Goal: Transaction & Acquisition: Purchase product/service

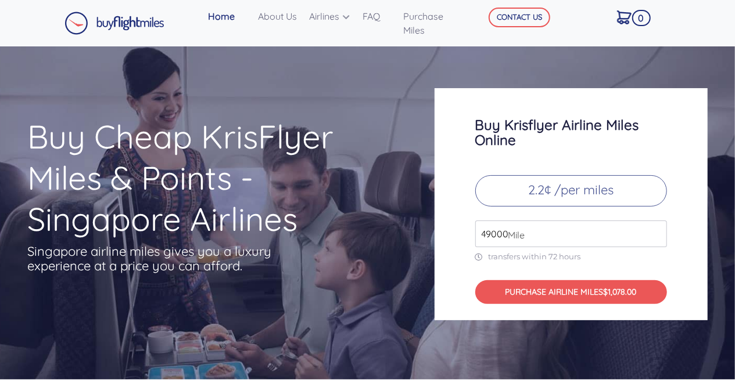
click at [561, 146] on h3 "Buy Krisflyer Airline Miles Online" at bounding box center [571, 132] width 192 height 30
click at [545, 147] on h3 "Buy Krisflyer Airline Miles Online" at bounding box center [571, 132] width 192 height 30
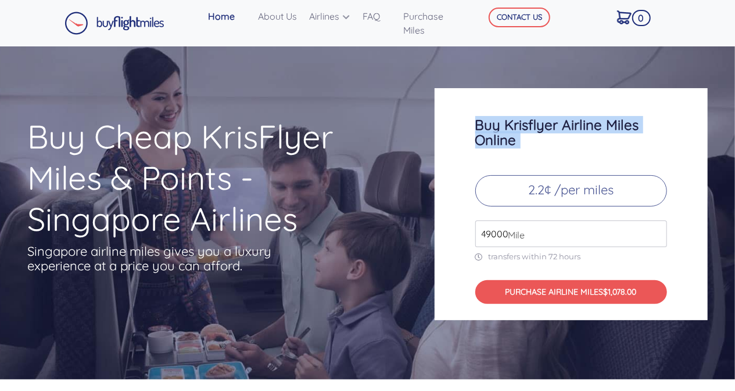
click at [545, 147] on h3 "Buy Krisflyer Airline Miles Online" at bounding box center [571, 132] width 192 height 30
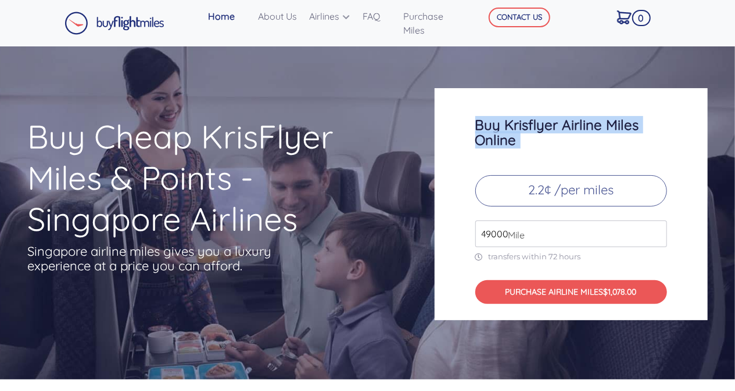
click at [545, 147] on h3 "Buy Krisflyer Airline Miles Online" at bounding box center [571, 132] width 192 height 30
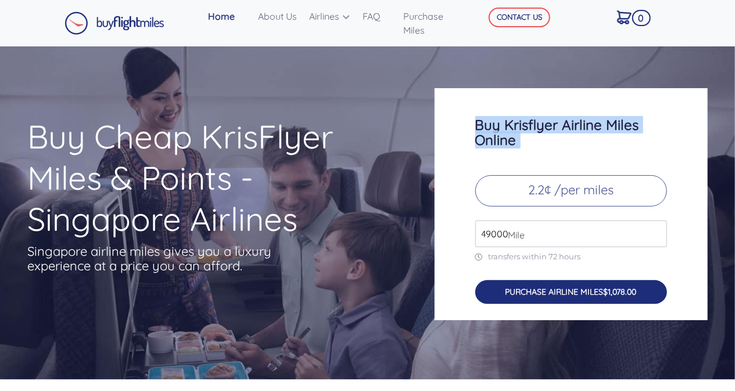
click at [503, 303] on button "PURCHASE AIRLINE MILES $1,078.00" at bounding box center [571, 293] width 192 height 24
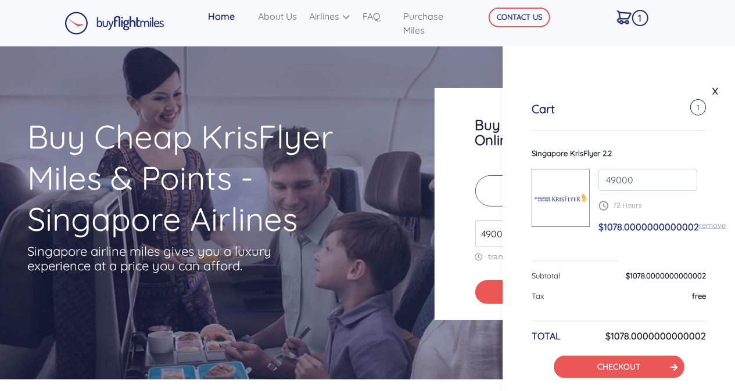
click at [409, 204] on div "Buy Cheap KrisFlyer Miles & Points - Singapore Airlines Singapore airline miles…" at bounding box center [222, 218] width 407 height 204
click at [710, 89] on link "X" at bounding box center [715, 90] width 12 height 17
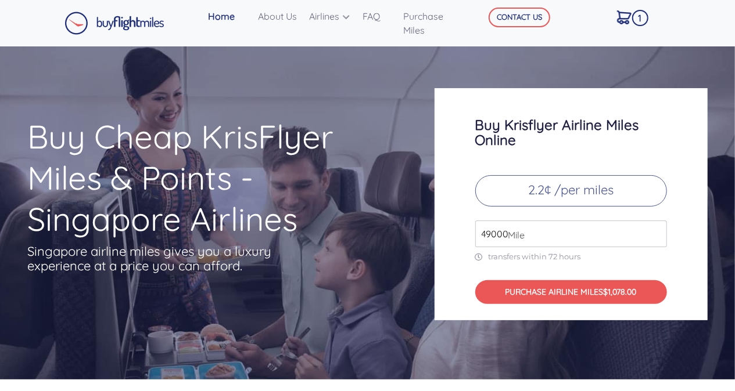
click at [492, 230] on input "49000" at bounding box center [571, 234] width 192 height 27
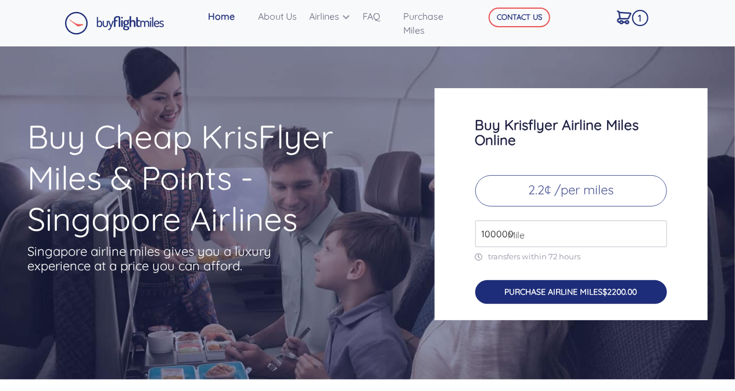
click at [527, 282] on button "PURCHASE AIRLINE MILES $2200.00" at bounding box center [571, 293] width 192 height 24
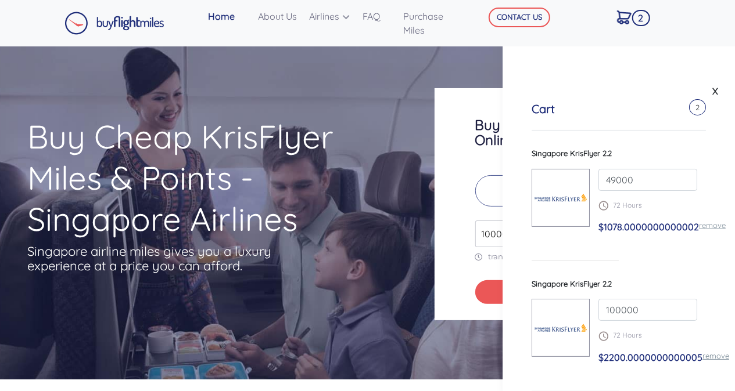
click at [445, 275] on div "Buy Krisflyer Airline Miles Online 2.2¢ /per miles 100000 Mile transfers within…" at bounding box center [570, 204] width 273 height 232
click at [718, 96] on div "X" at bounding box center [618, 86] width 232 height 23
click at [712, 91] on link "X" at bounding box center [715, 90] width 12 height 17
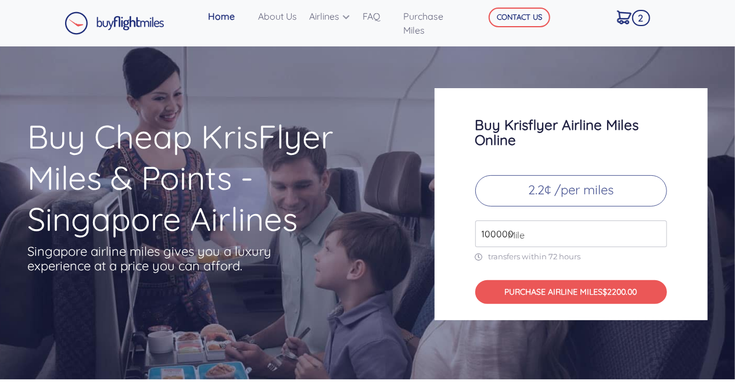
click at [484, 228] on input "100000" at bounding box center [571, 234] width 192 height 27
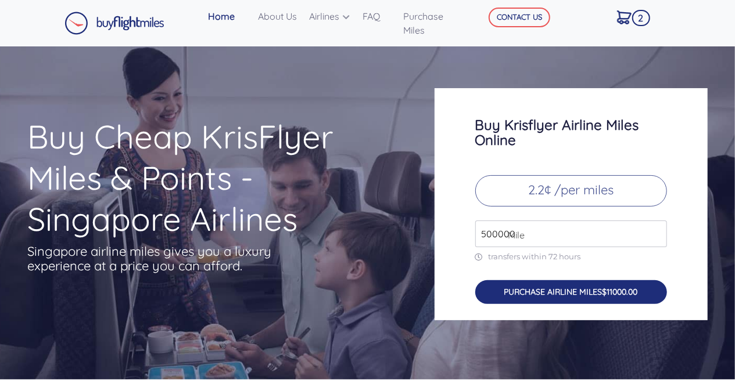
type input "500000"
click at [561, 295] on button "PURCHASE AIRLINE MILES $11000.00" at bounding box center [571, 293] width 192 height 24
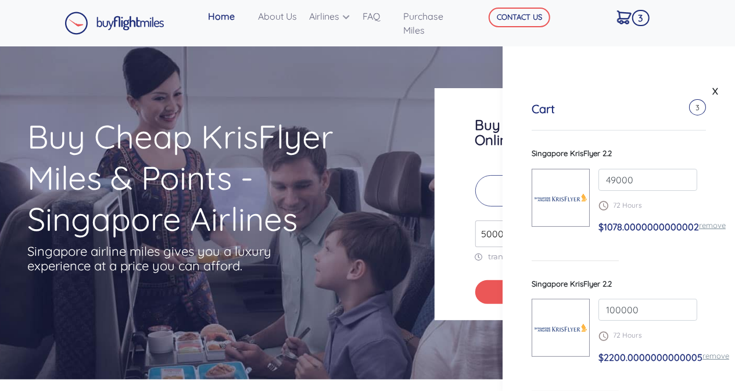
click at [712, 218] on div "Cart 3 Singapore KrisFlyer 2.2 49000 72 Hours $1078.0000000000002 remove Singap…" at bounding box center [618, 371] width 232 height 596
click at [700, 228] on link "remove" at bounding box center [712, 225] width 27 height 9
click at [716, 224] on link "remove" at bounding box center [715, 225] width 27 height 9
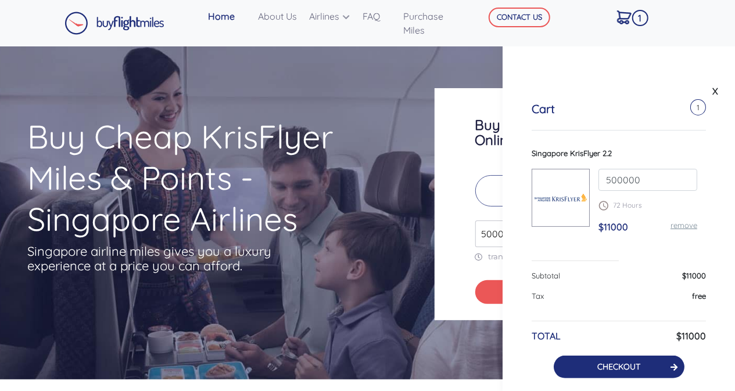
click at [609, 359] on button "CHECKOUT" at bounding box center [618, 367] width 131 height 23
click at [603, 365] on link "CHECKOUT" at bounding box center [618, 367] width 43 height 10
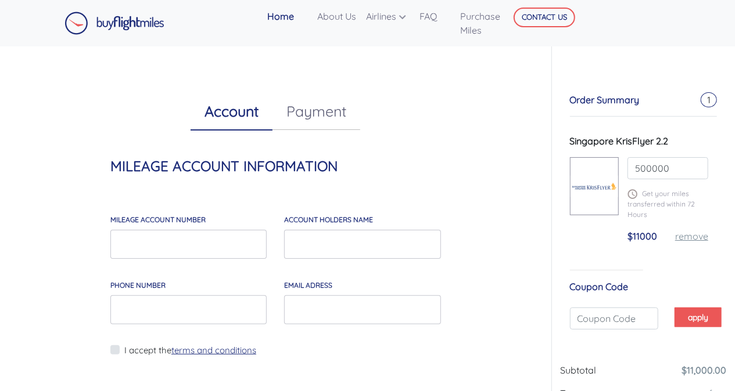
click at [482, 223] on div "Account Payment MILEAGE ACCOUNT INFORMATION MILEAGE account number account hold…" at bounding box center [276, 259] width 534 height 426
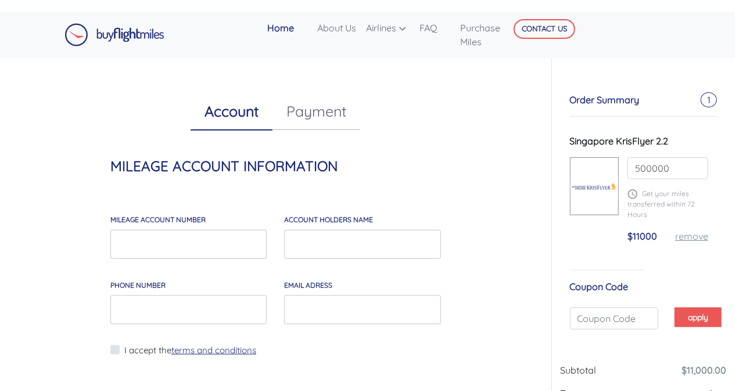
click at [137, 29] on img at bounding box center [114, 34] width 100 height 23
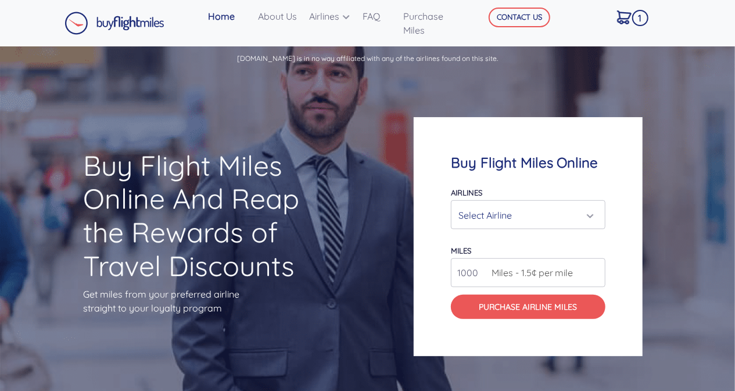
click at [504, 213] on div "Select Airline" at bounding box center [524, 215] width 132 height 22
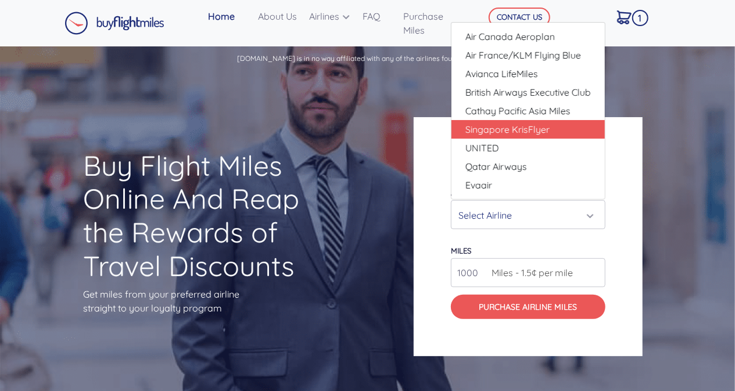
click at [528, 125] on span "Singapore KrisFlyer" at bounding box center [507, 130] width 84 height 14
select select "Singapore KrisFlyer"
type input "80000"
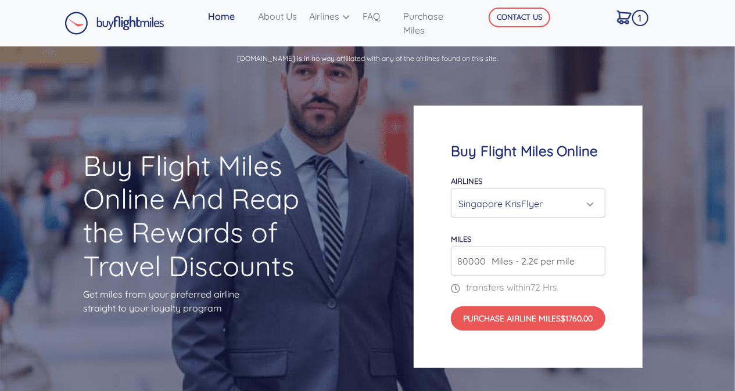
click at [333, 206] on div "Buy Flight Miles Online And Reap the Rewards of Travel Discounts Get miles from…" at bounding box center [367, 237] width 735 height 328
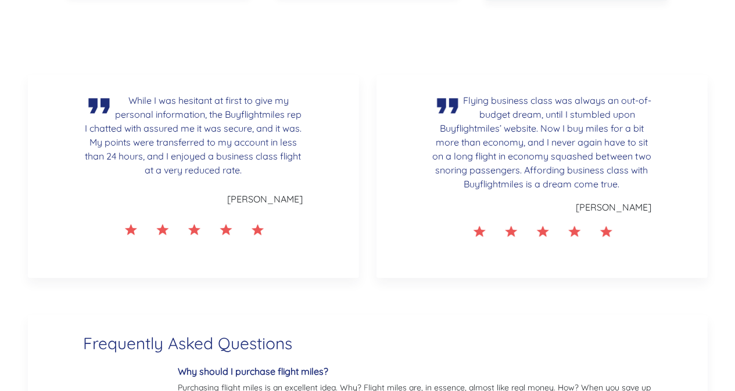
scroll to position [2100, 0]
